Goal: Communication & Community: Ask a question

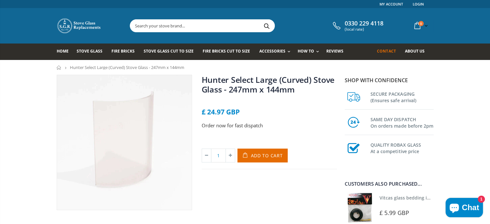
click at [390, 52] on span "Contact" at bounding box center [386, 50] width 19 height 5
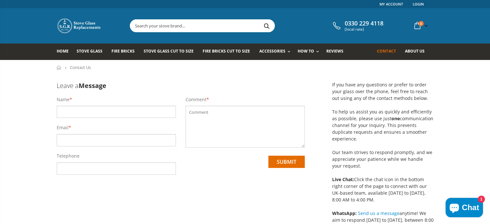
click at [138, 111] on input "text" at bounding box center [116, 112] width 119 height 12
click at [96, 111] on input "text" at bounding box center [116, 112] width 119 height 12
type input "[PERSON_NAME]"
click at [102, 169] on input "07981181675" at bounding box center [116, 168] width 119 height 12
type input "0"
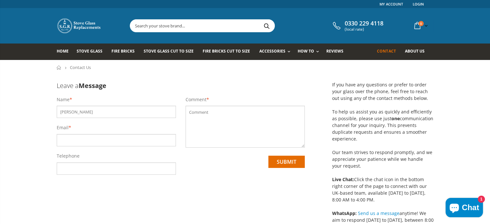
click at [99, 141] on input "email" at bounding box center [116, 140] width 119 height 12
type input "andybow@hotmail.co.uk"
click at [204, 122] on textarea at bounding box center [245, 127] width 119 height 42
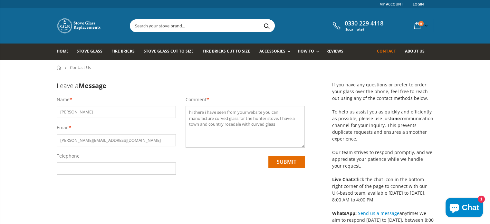
click at [273, 125] on textarea "hi there i have seen from your website you can manufacture curved glass for the…" at bounding box center [245, 127] width 119 height 42
click at [298, 120] on textarea "hi there i have seen from your website you can manufacture curved glass for the…" at bounding box center [245, 127] width 119 height 42
click at [235, 133] on textarea "hi there i have seen from your website you can manufacture curved glass for the…" at bounding box center [245, 127] width 119 height 42
click at [467, 200] on button "Chat 1" at bounding box center [464, 207] width 37 height 19
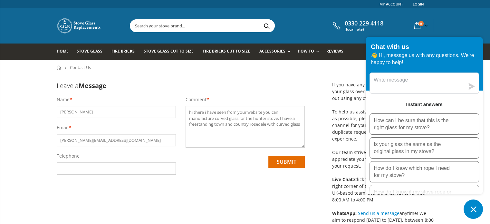
click at [208, 130] on textarea "hi there i have seen from your website you can manufacture curved glass for the…" at bounding box center [245, 127] width 119 height 42
click at [283, 131] on textarea "hi there i have seen from your website you can manufacture curved glass for the…" at bounding box center [245, 127] width 119 height 42
click at [205, 113] on textarea "hi there i have seen from your website you can manufacture curved glass for the…" at bounding box center [245, 127] width 119 height 42
click at [212, 139] on textarea "hi there, i have seen from your website you can manufacture curved glass for th…" at bounding box center [245, 127] width 119 height 42
type textarea "hi there, i have seen from your website you can manufacture curved glass for th…"
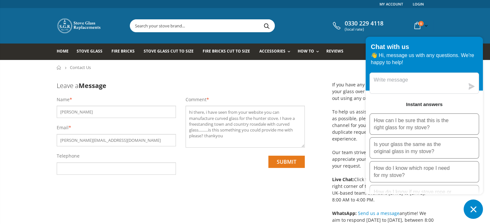
click at [281, 165] on input "submit" at bounding box center [287, 162] width 36 height 12
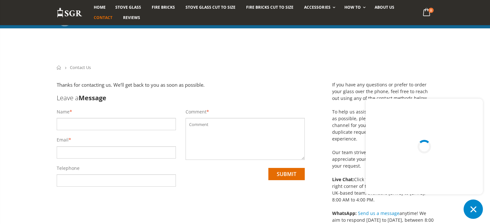
scroll to position [75, 0]
